Goal: Find contact information: Find contact information

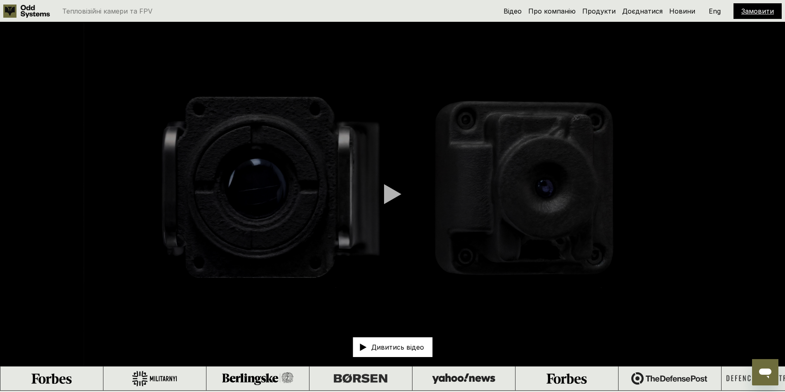
click at [84, 16] on div "Тепловізійні камери та FPV" at bounding box center [236, 11] width 467 height 13
click at [602, 9] on link "Продукти" at bounding box center [598, 11] width 33 height 8
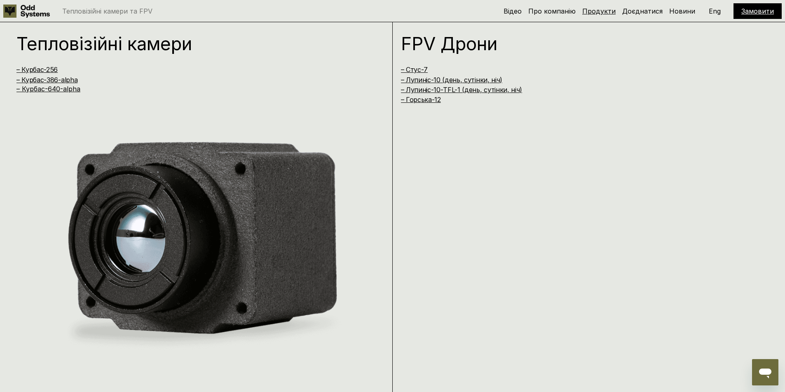
scroll to position [784, 0]
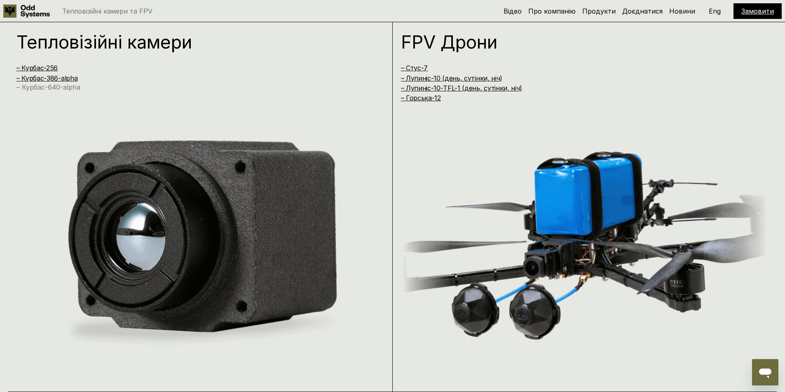
click at [58, 87] on link "– Курбас-640-alpha" at bounding box center [48, 87] width 64 height 8
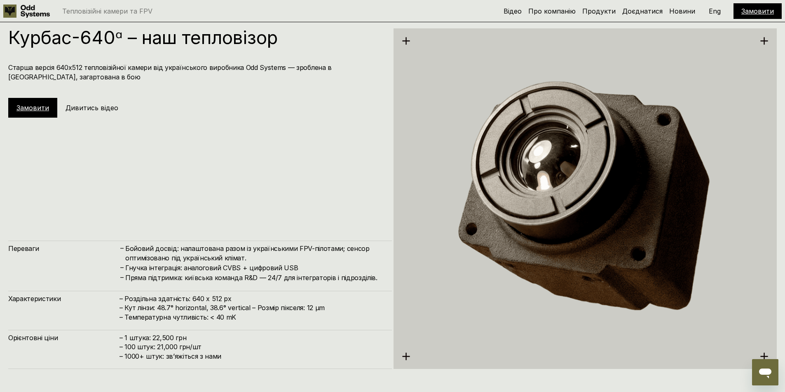
scroll to position [1961, 0]
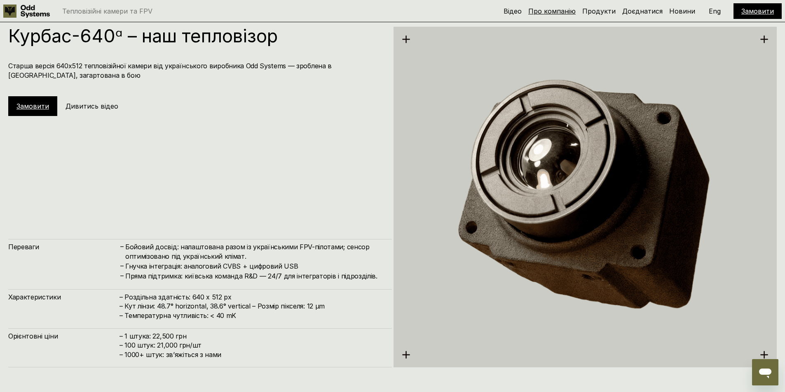
click at [558, 12] on link "Про компанію" at bounding box center [551, 11] width 47 height 8
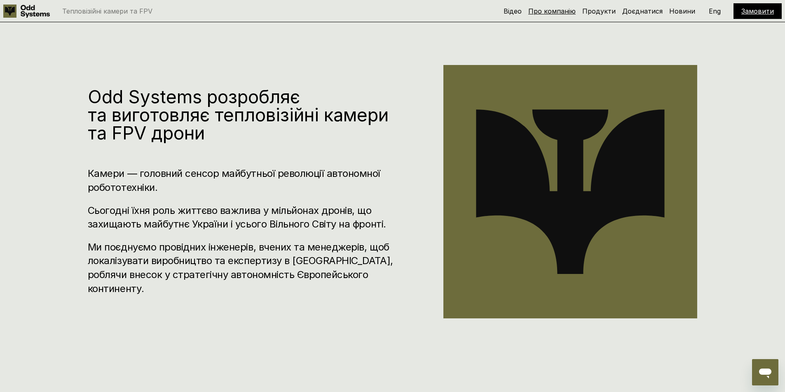
scroll to position [391, 0]
click at [757, 10] on link "Замовити" at bounding box center [757, 11] width 33 height 8
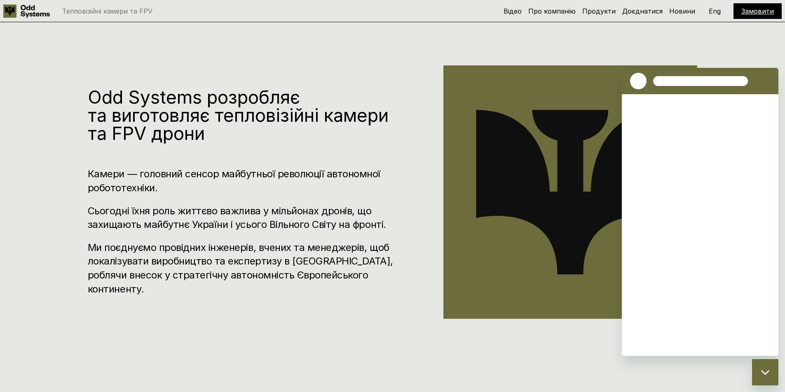
scroll to position [0, 0]
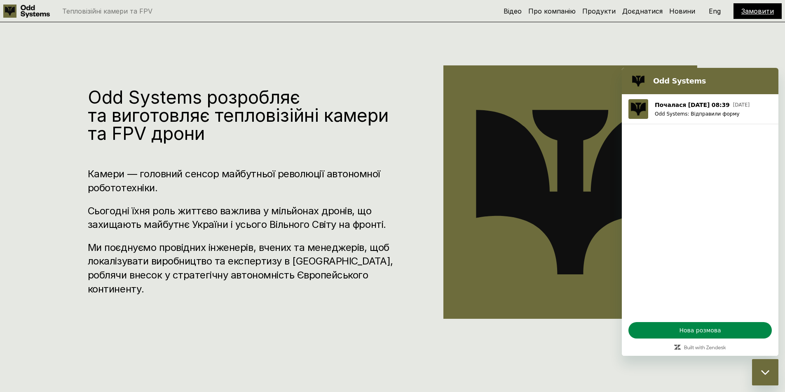
click at [737, 50] on div "Odd Systems розробляє та виготовляє тепловізійні камери та FPV дрони Камери — г…" at bounding box center [392, 196] width 785 height 392
click at [685, 13] on link "Новини" at bounding box center [682, 11] width 26 height 8
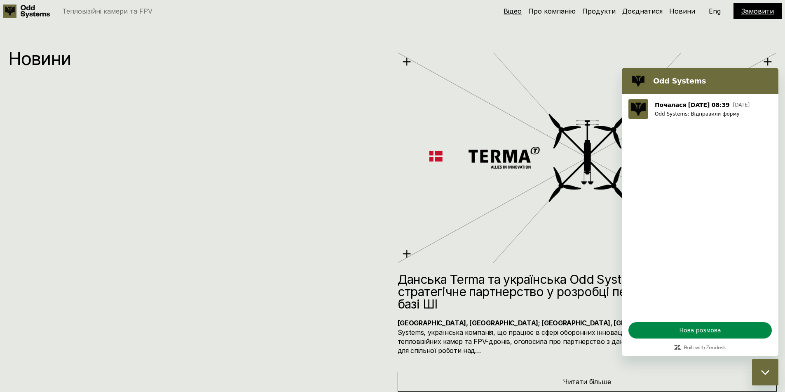
scroll to position [4415, 0]
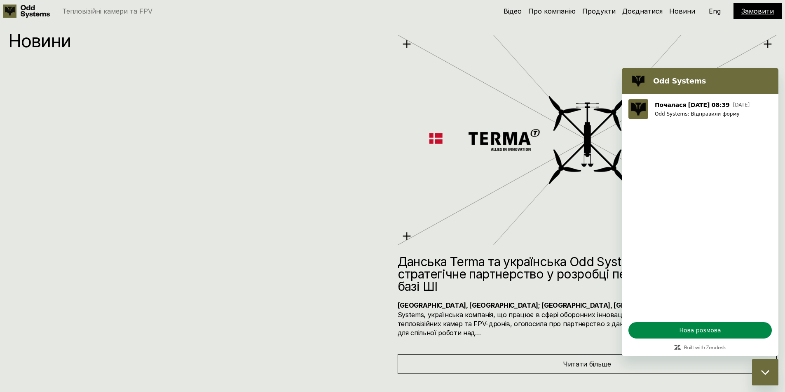
click at [12, 11] on use at bounding box center [9, 11] width 13 height 13
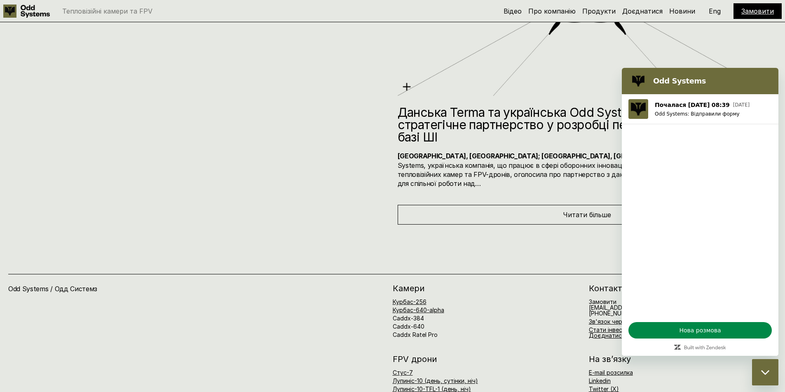
scroll to position [4658, 0]
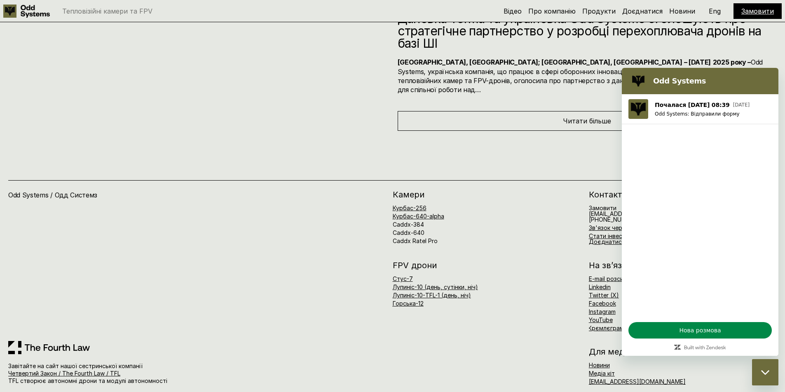
click at [759, 372] on div "Закрити вікно обміну повідомленнями" at bounding box center [764, 372] width 25 height 25
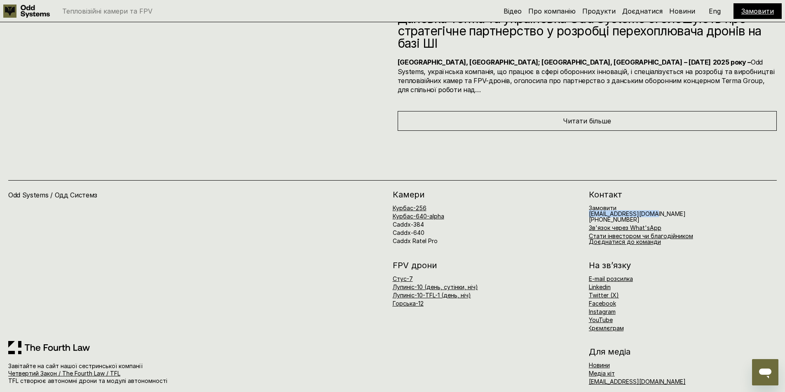
drag, startPoint x: 651, startPoint y: 205, endPoint x: 589, endPoint y: 205, distance: 61.8
click at [589, 206] on h6 "Замовити [EMAIL_ADDRESS][DOMAIN_NAME] [PHONE_NUMBER]" at bounding box center [637, 214] width 97 height 17
copy h6 "[EMAIL_ADDRESS][DOMAIN_NAME]"
drag, startPoint x: 633, startPoint y: 212, endPoint x: 591, endPoint y: 211, distance: 42.0
click at [591, 216] on span "[PHONE_NUMBER]" at bounding box center [614, 219] width 51 height 7
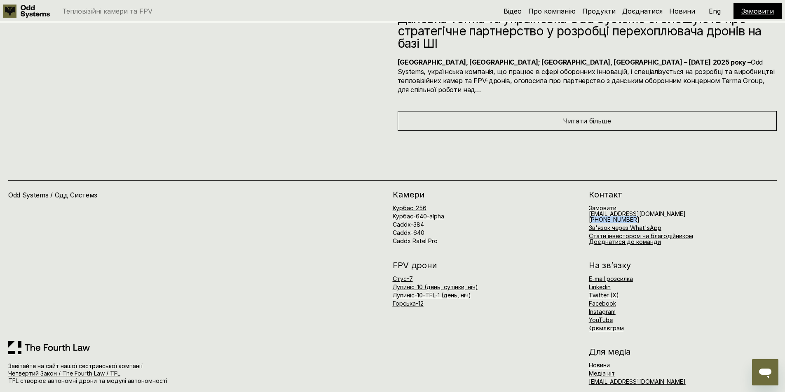
copy span "380676413434"
click at [626, 224] on link "Зв'язок через What'sApp" at bounding box center [625, 227] width 72 height 7
